Goal: Task Accomplishment & Management: Use online tool/utility

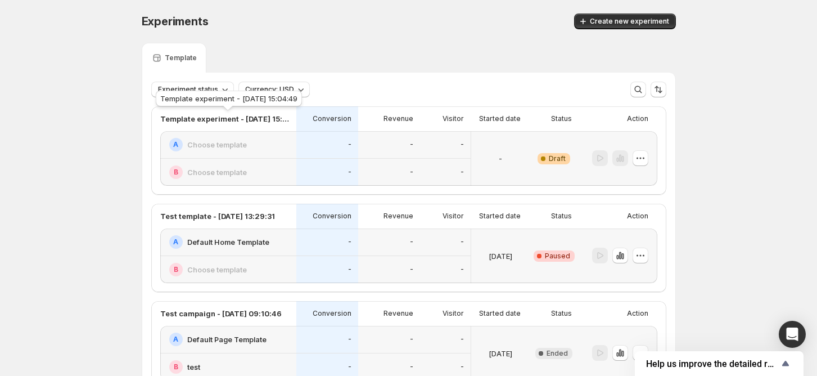
click at [188, 94] on div "Template experiment - [DATE] 15:04:49" at bounding box center [229, 100] width 151 height 25
click at [211, 83] on button "Experiment status" at bounding box center [192, 90] width 83 height 16
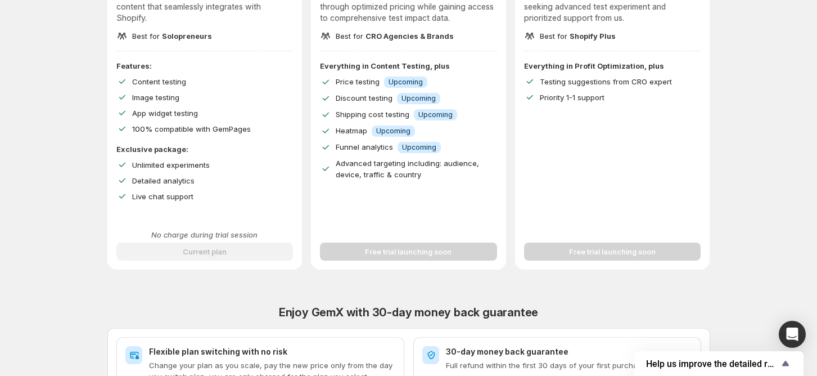
scroll to position [300, 0]
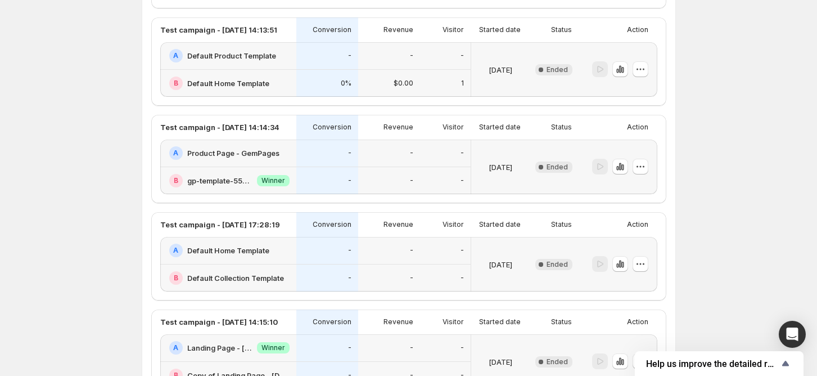
scroll to position [599, 0]
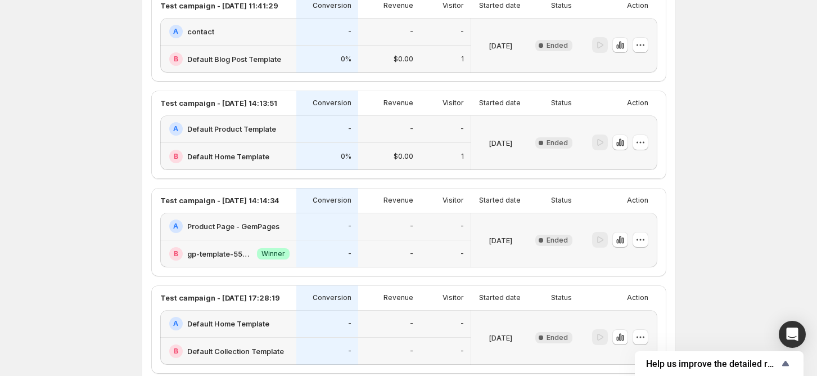
click at [242, 123] on h2 "Default Product Template" at bounding box center [231, 128] width 89 height 11
click at [235, 132] on h2 "Default Product Template" at bounding box center [231, 128] width 89 height 11
